Goal: Task Accomplishment & Management: Use online tool/utility

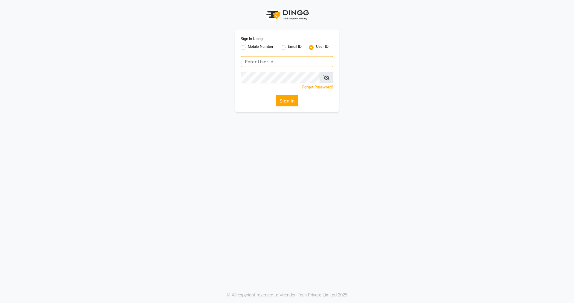
type input "nirrvana"
click at [283, 103] on button "Sign In" at bounding box center [287, 100] width 23 height 11
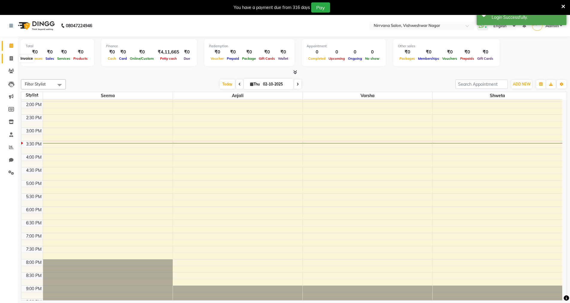
click at [13, 59] on icon at bounding box center [11, 58] width 3 height 4
select select "service"
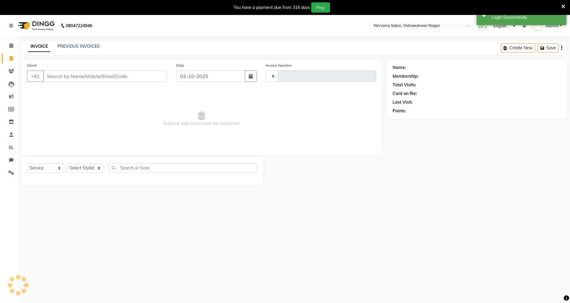
type input "1068"
select select "7167"
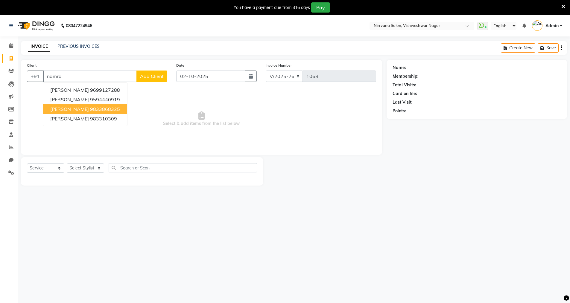
click at [90, 109] on ngb-highlight "9833868325" at bounding box center [105, 109] width 30 height 6
type input "9833868325"
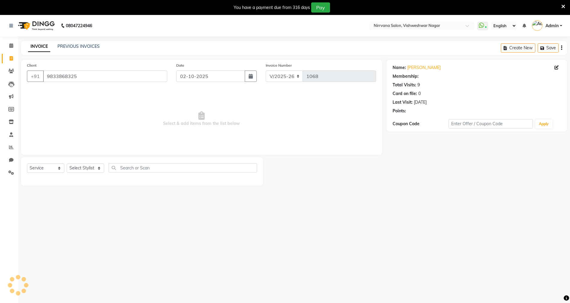
select select "1: Object"
